Goal: Communication & Community: Answer question/provide support

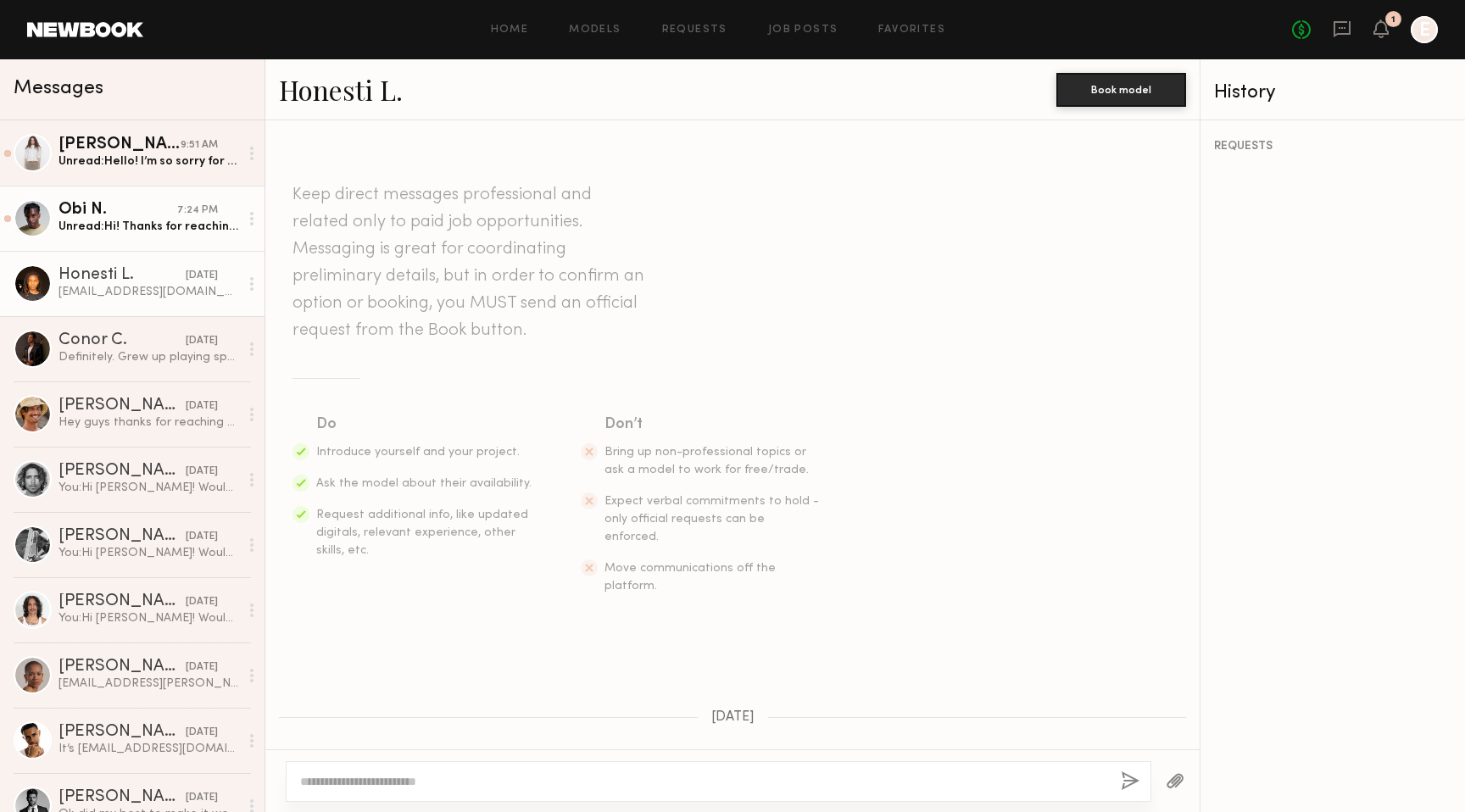
scroll to position [371, 0]
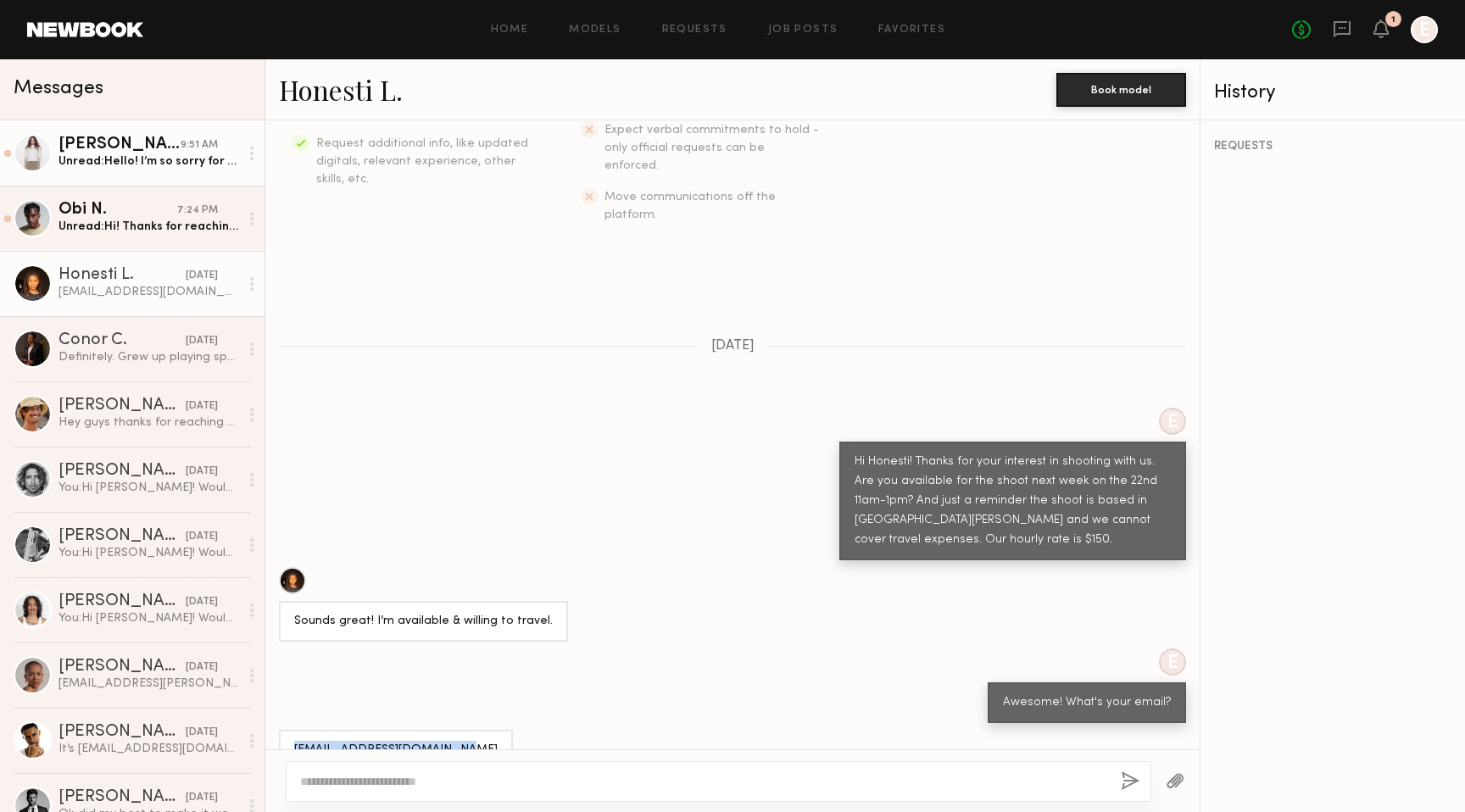
click at [152, 160] on div "Unread: Hello! I’m so sorry for the delay! I’m unfortunately not available on t…" at bounding box center [148, 161] width 180 height 16
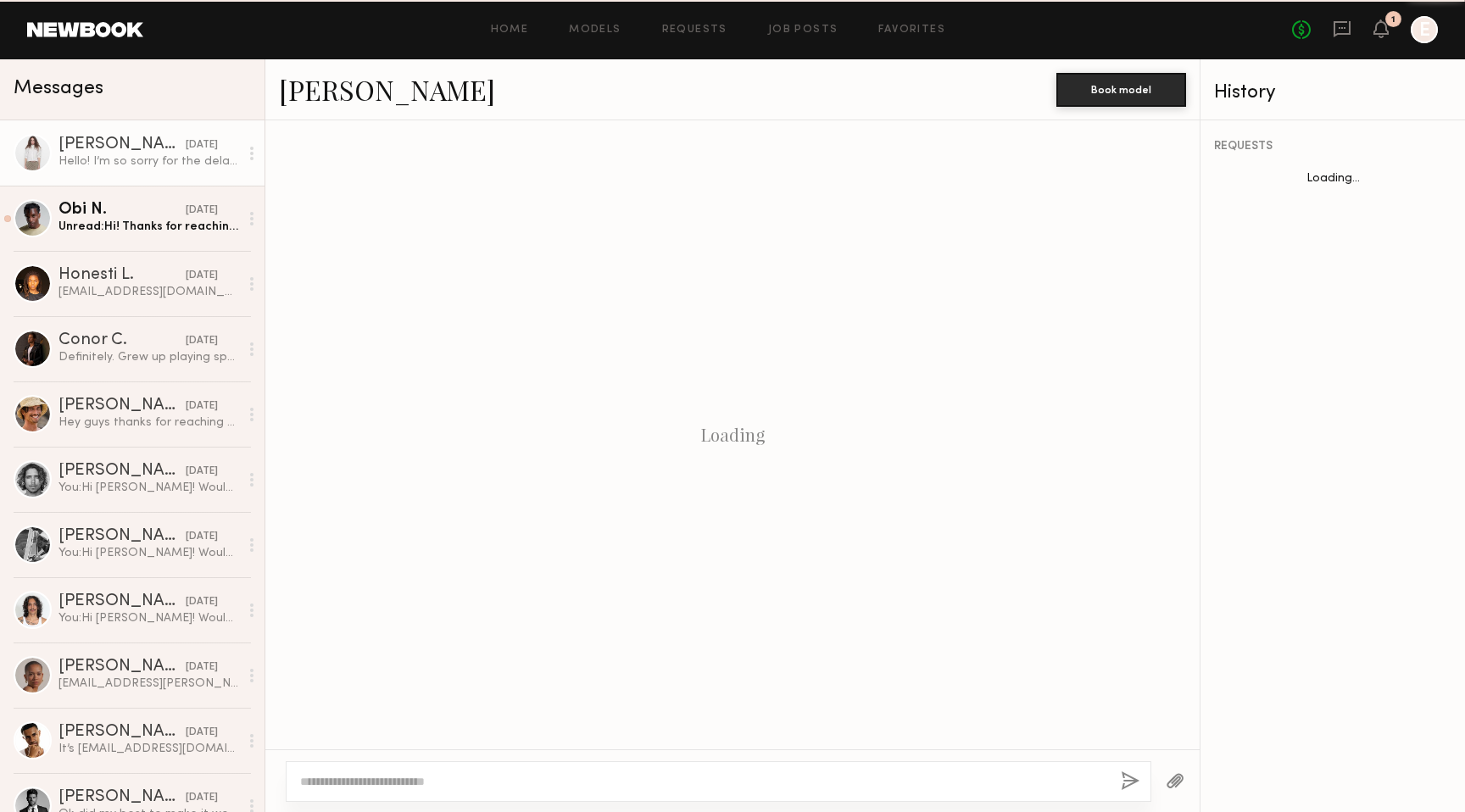
scroll to position [396, 0]
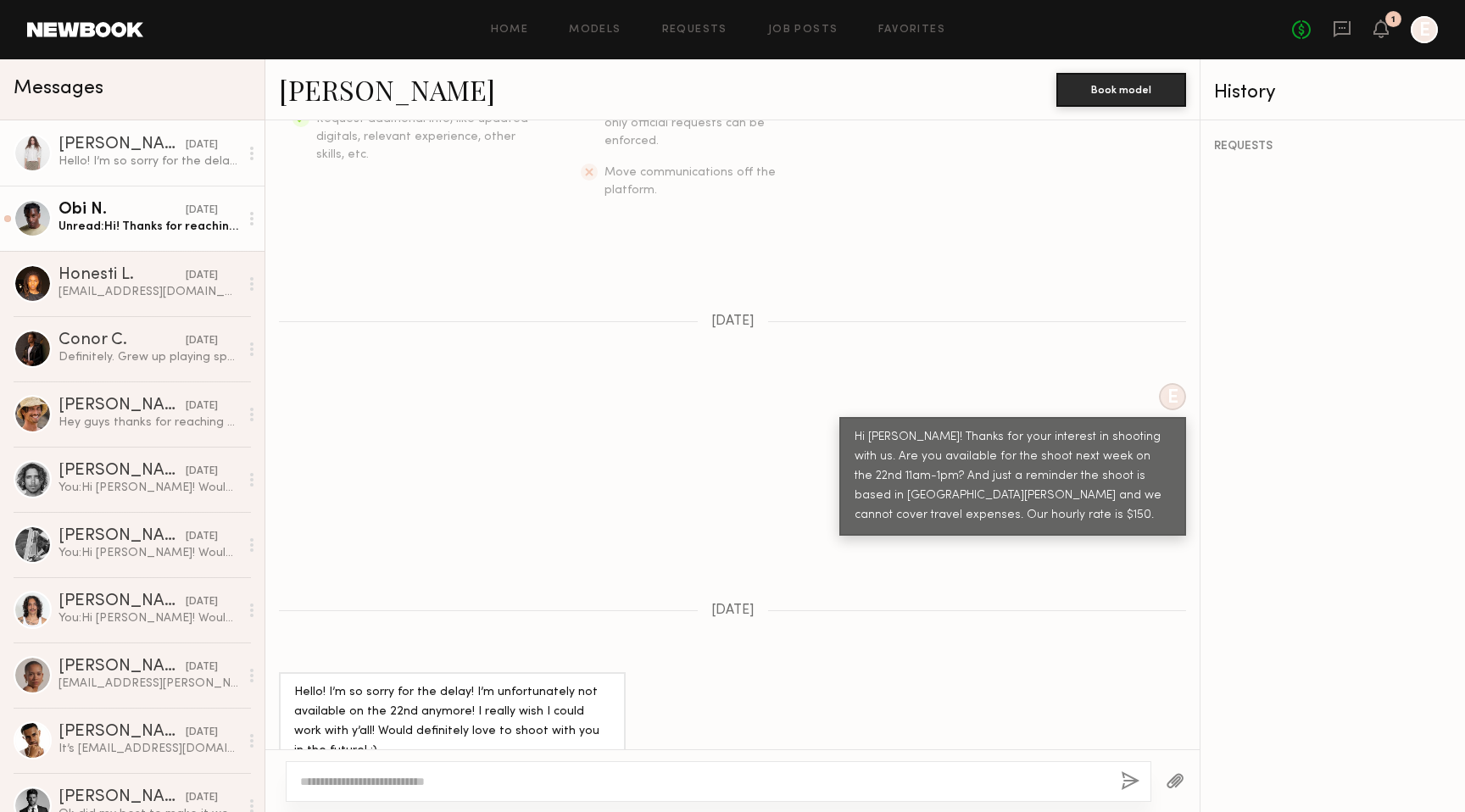
click at [139, 217] on div "Obi N." at bounding box center [122, 211] width 128 height 17
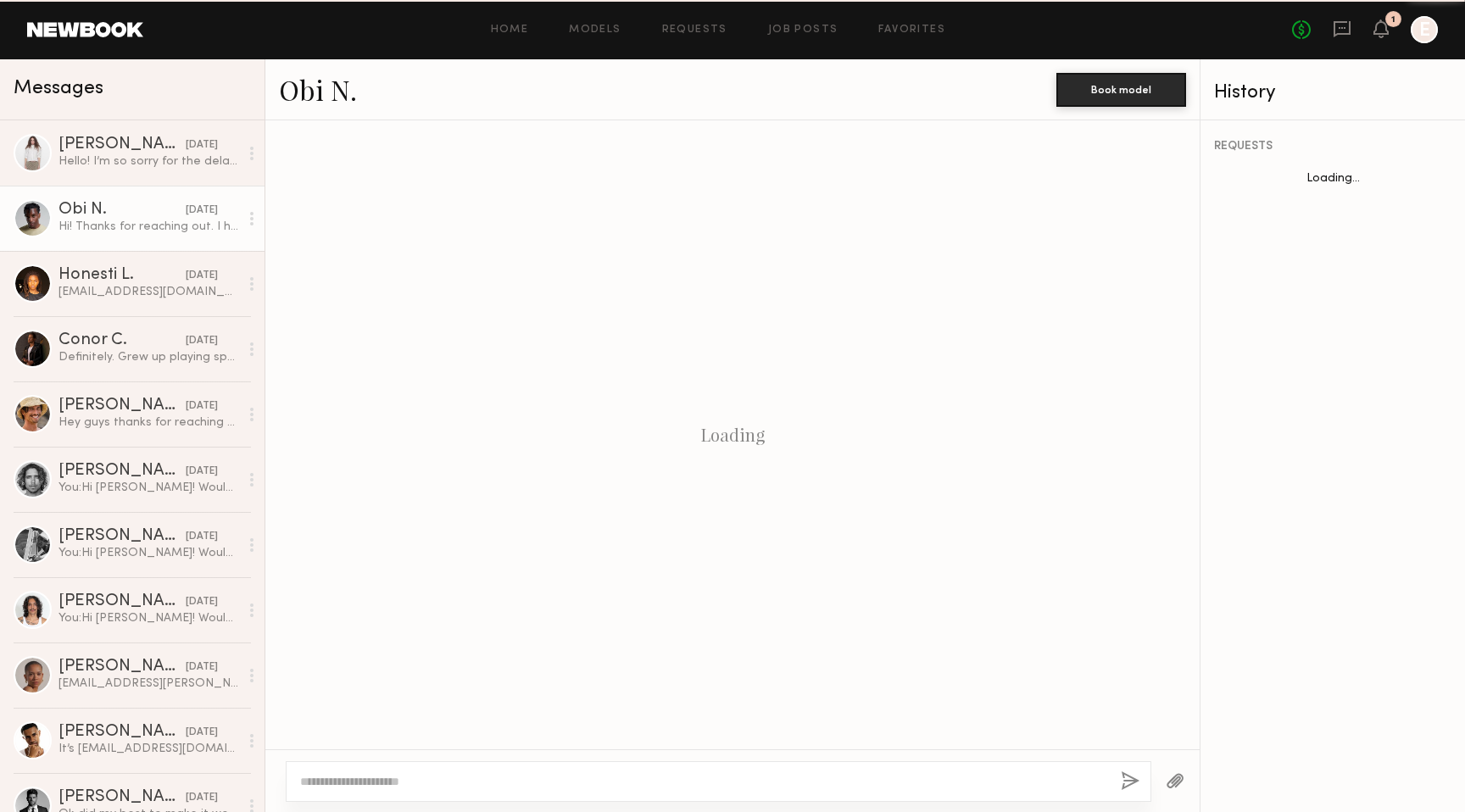
scroll to position [587, 0]
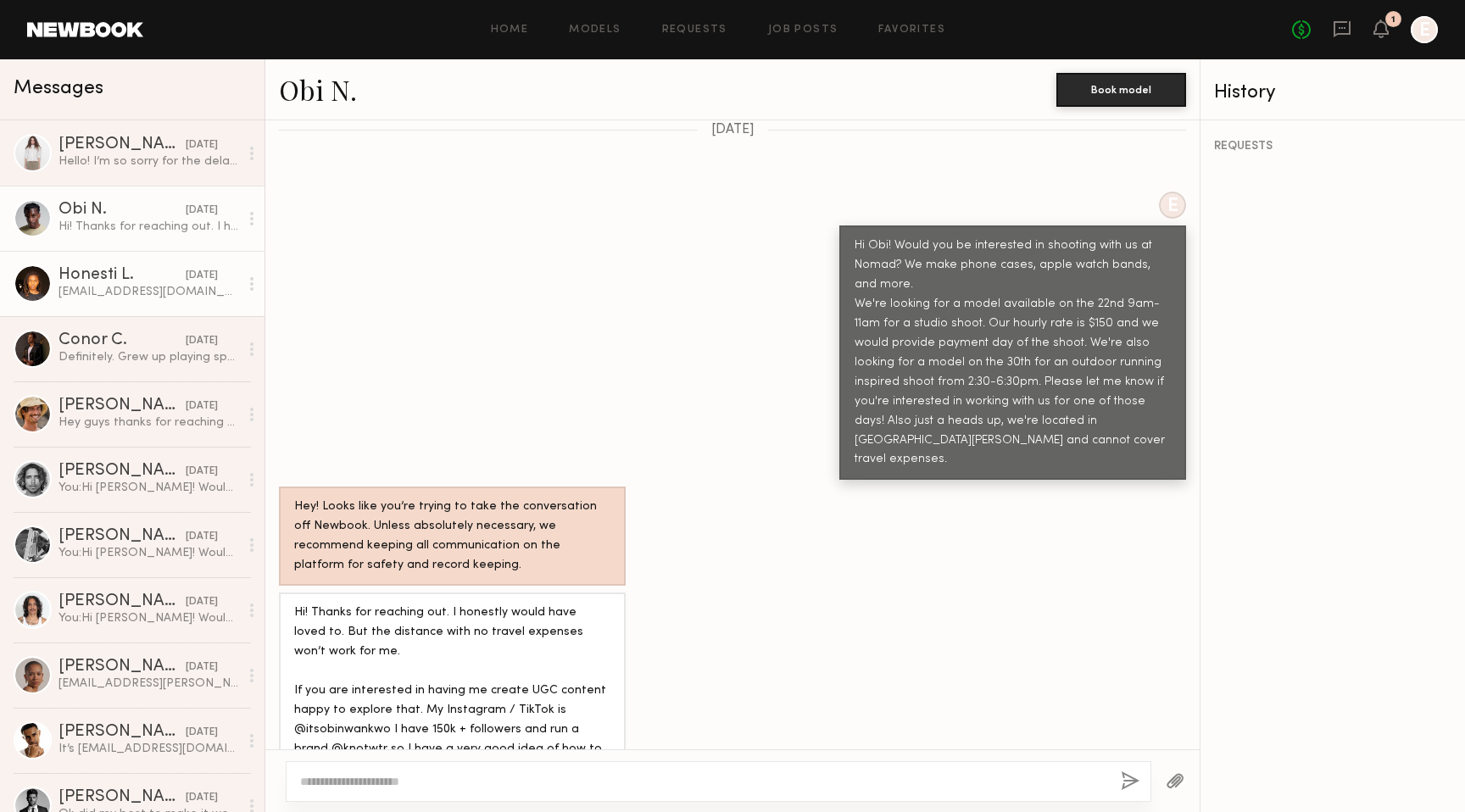
click at [141, 283] on div "Honesti L. [DATE] [EMAIL_ADDRESS][DOMAIN_NAME]" at bounding box center [148, 283] width 180 height 33
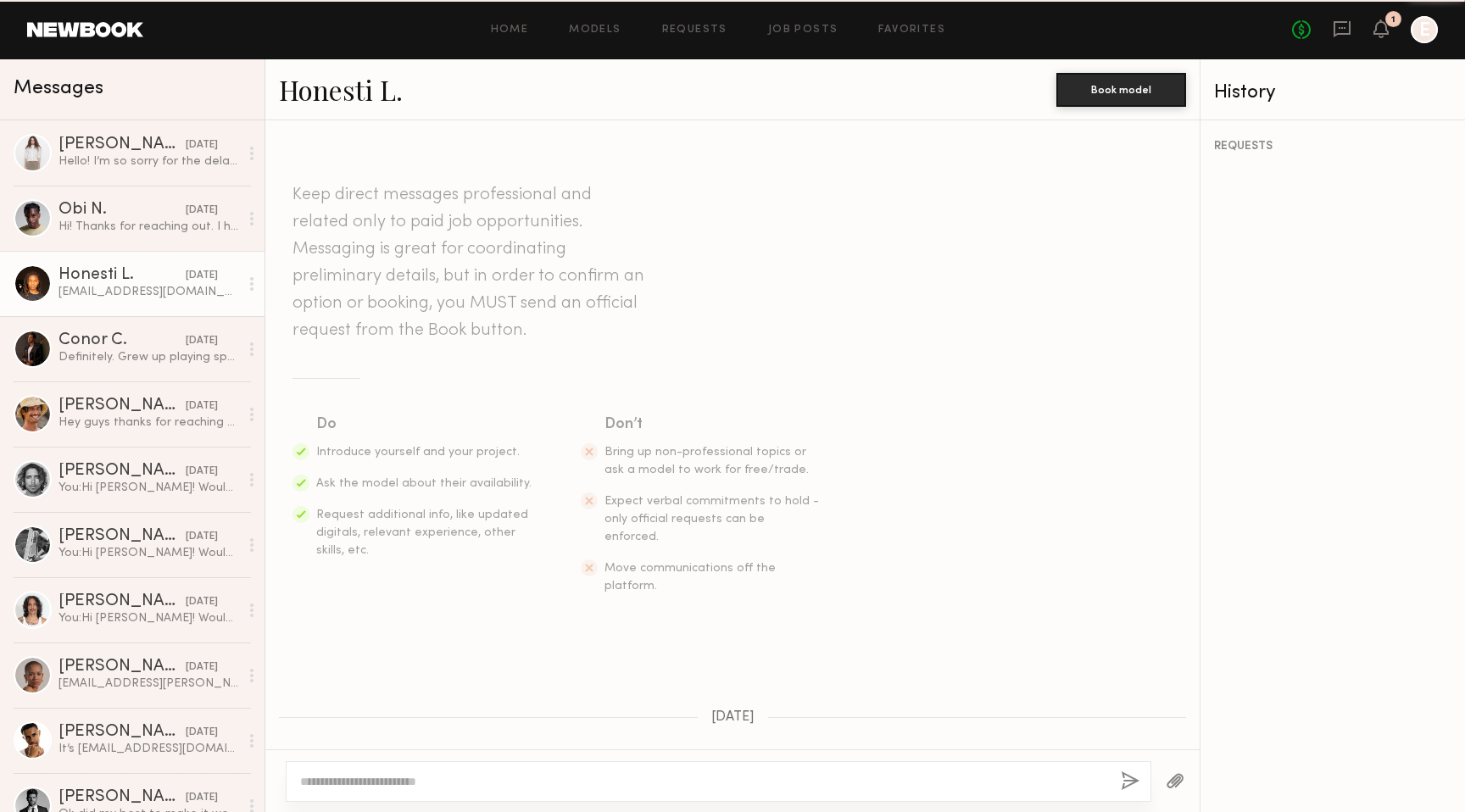
scroll to position [371, 0]
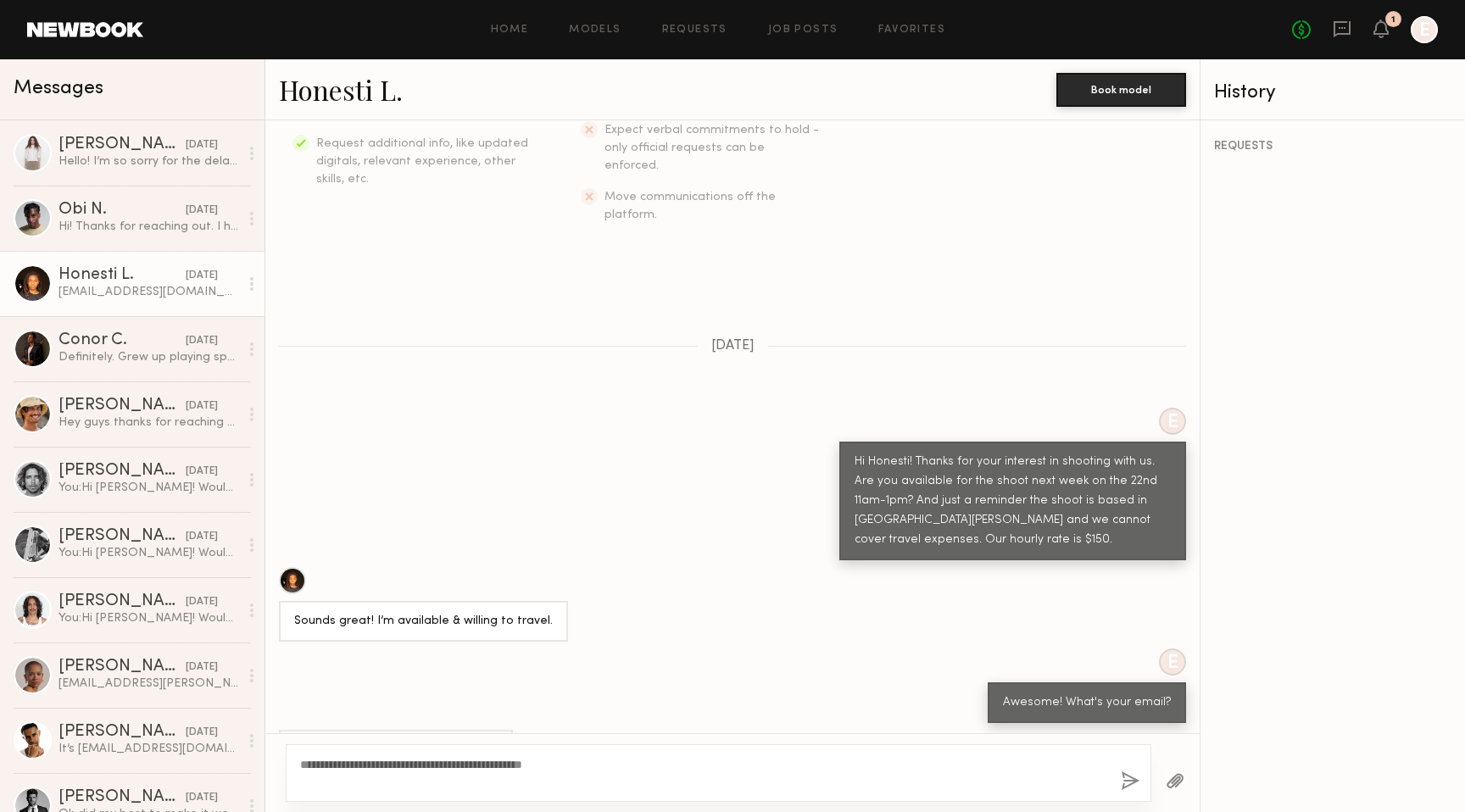
type textarea "**********"
click at [1125, 780] on button "button" at bounding box center [1130, 782] width 19 height 21
